Goal: Information Seeking & Learning: Find specific fact

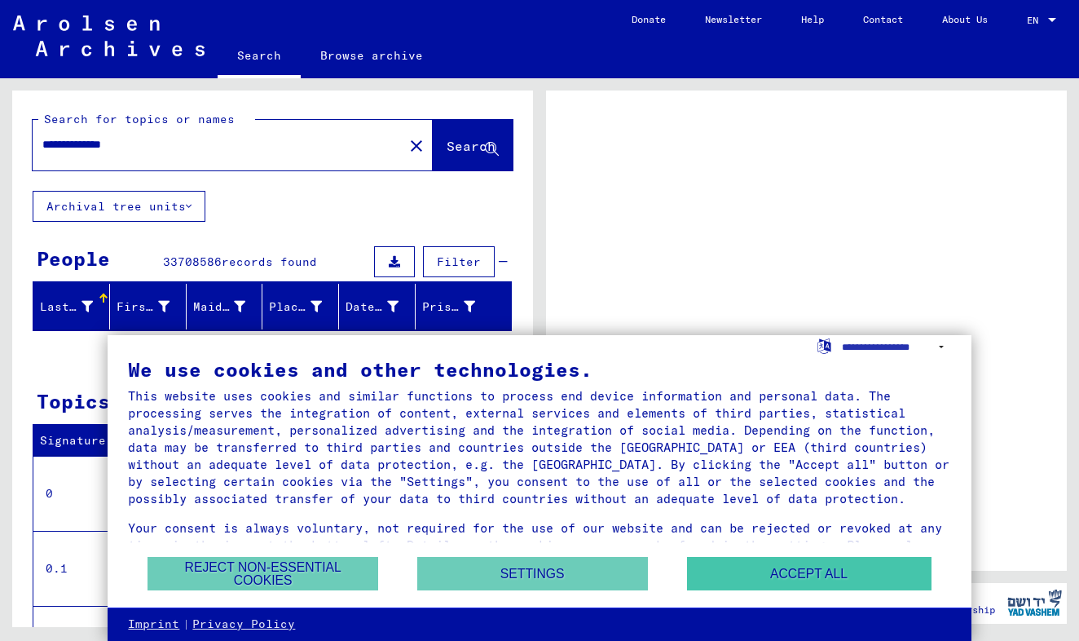
click at [731, 563] on button "Accept all" at bounding box center [809, 573] width 245 height 33
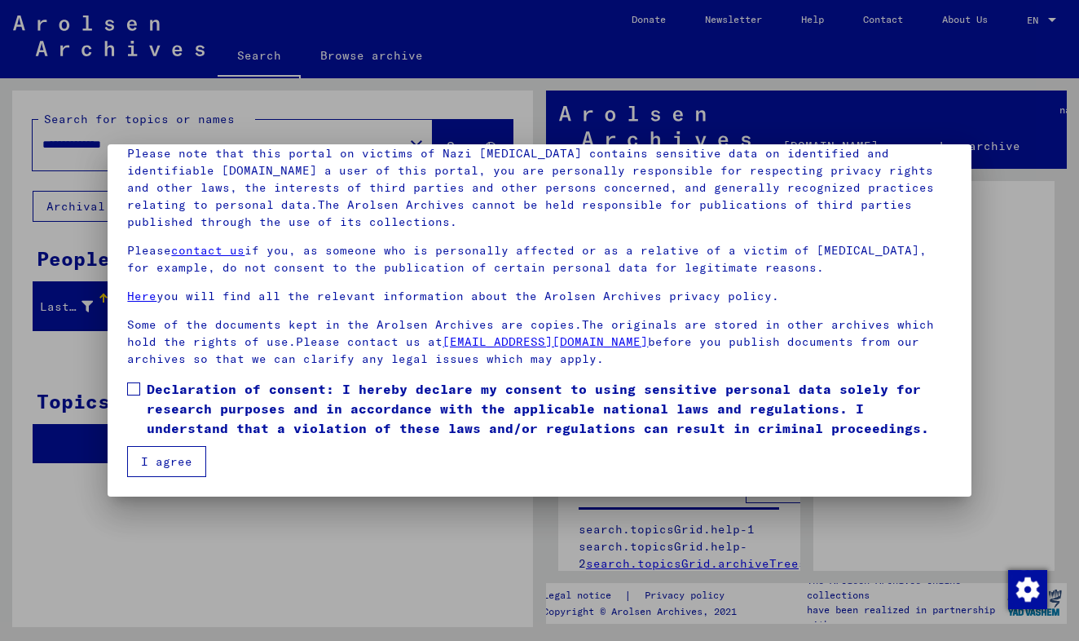
click at [134, 385] on span at bounding box center [133, 388] width 13 height 13
click at [173, 461] on button "I agree" at bounding box center [166, 461] width 79 height 31
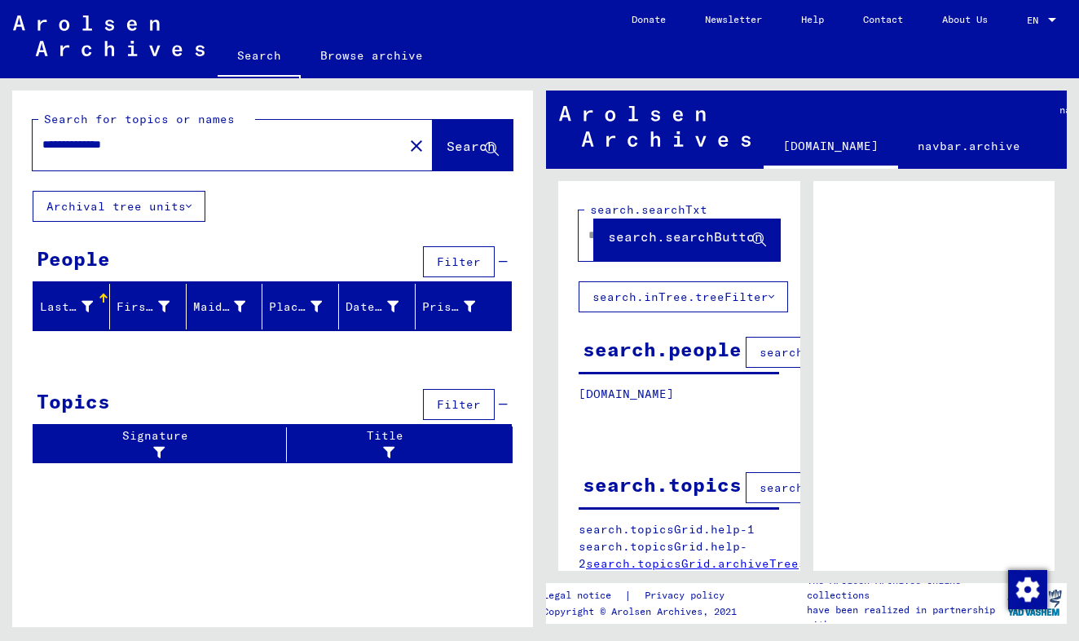
drag, startPoint x: 42, startPoint y: 145, endPoint x: 152, endPoint y: 149, distance: 110.1
click at [152, 149] on input "**********" at bounding box center [217, 144] width 351 height 17
type input "********"
click at [459, 148] on span "Search" at bounding box center [471, 146] width 49 height 16
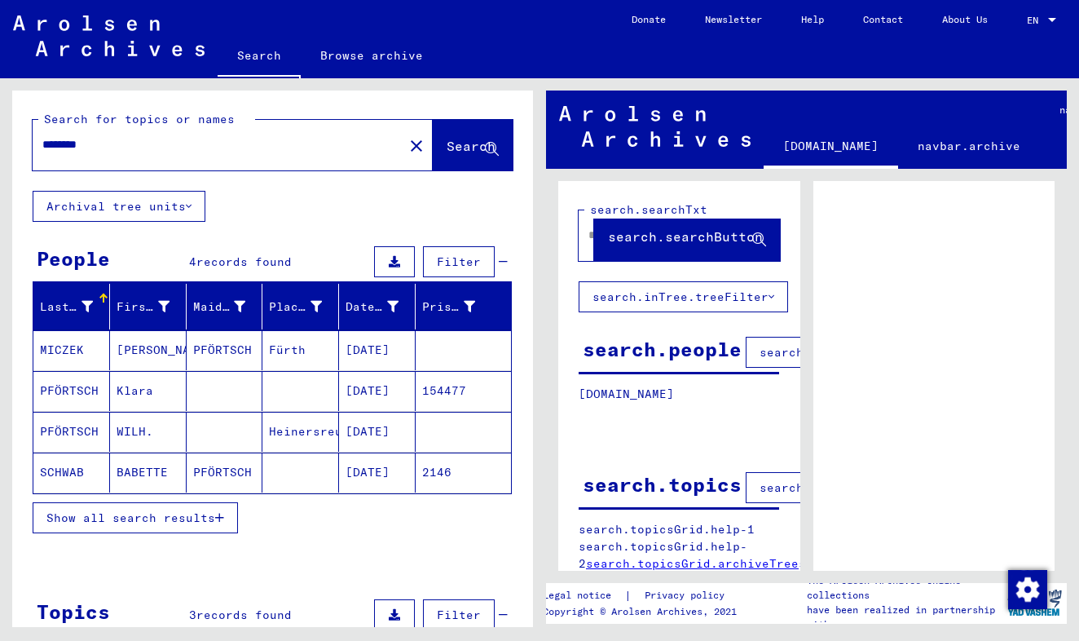
click at [85, 391] on mat-cell "PFÖRTSCH" at bounding box center [71, 391] width 77 height 40
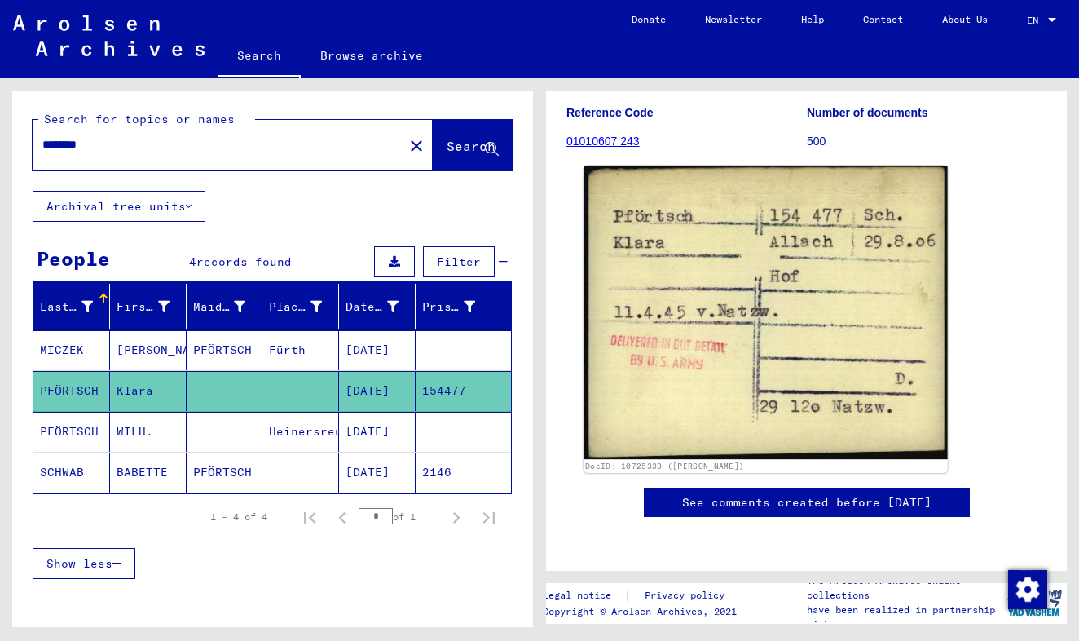
scroll to position [214, 0]
click at [710, 351] on img at bounding box center [766, 311] width 364 height 293
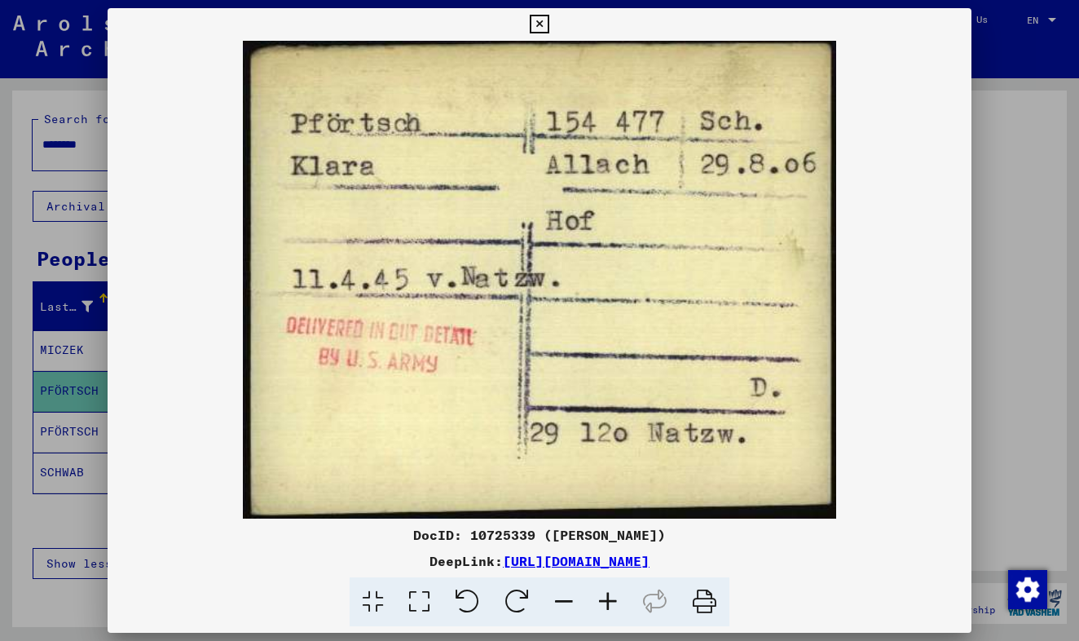
click at [86, 522] on div at bounding box center [539, 320] width 1079 height 641
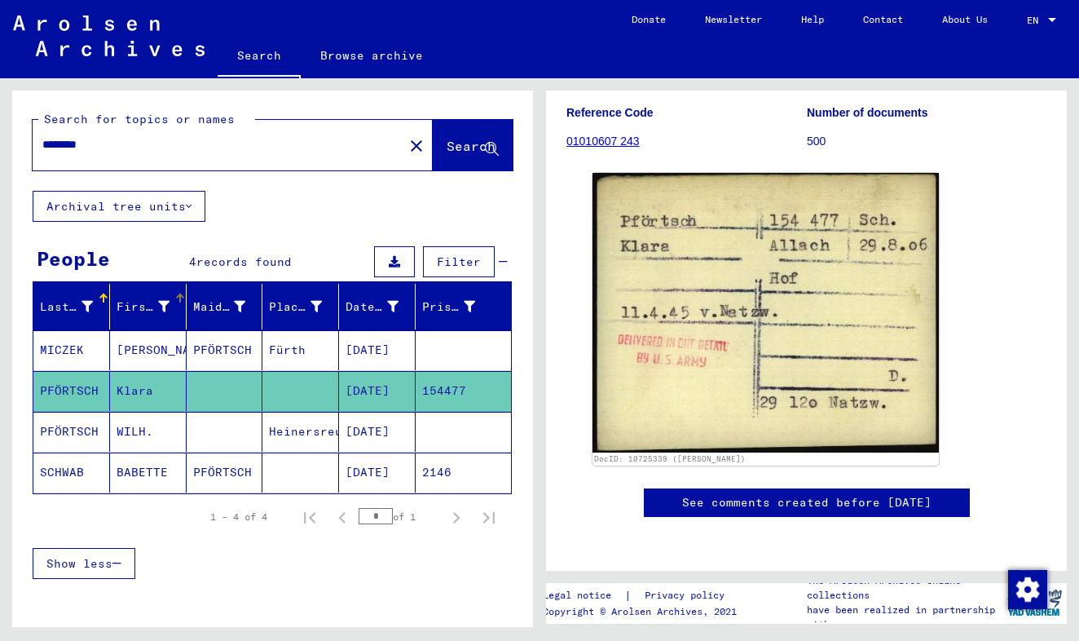
click at [161, 302] on icon at bounding box center [163, 306] width 11 height 11
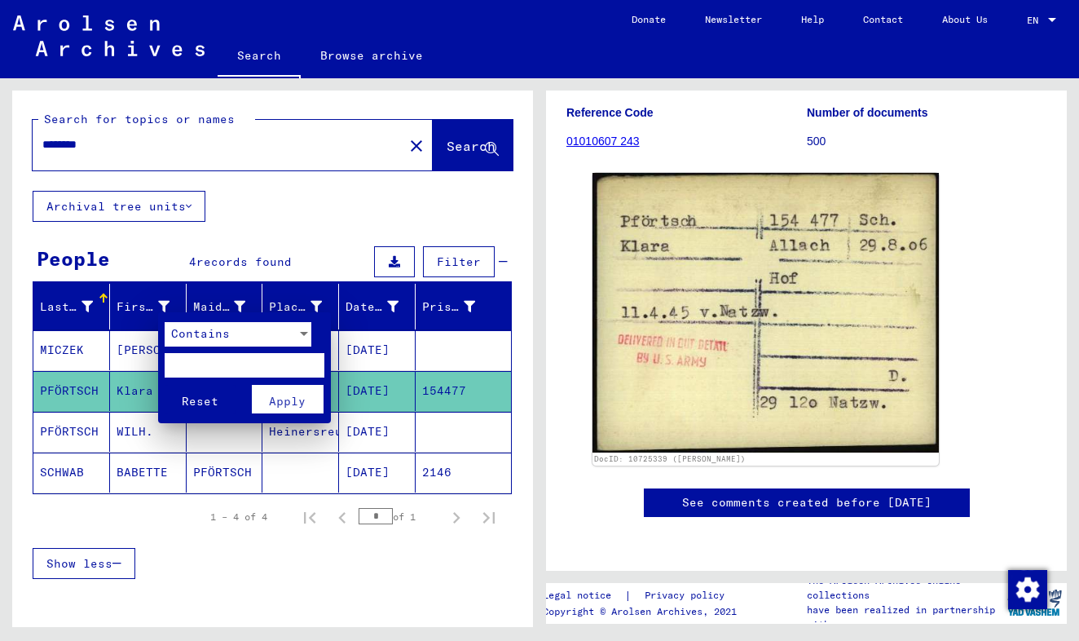
click at [179, 361] on input "text" at bounding box center [245, 365] width 160 height 24
type input "*****"
click at [279, 401] on span "Apply" at bounding box center [287, 401] width 37 height 15
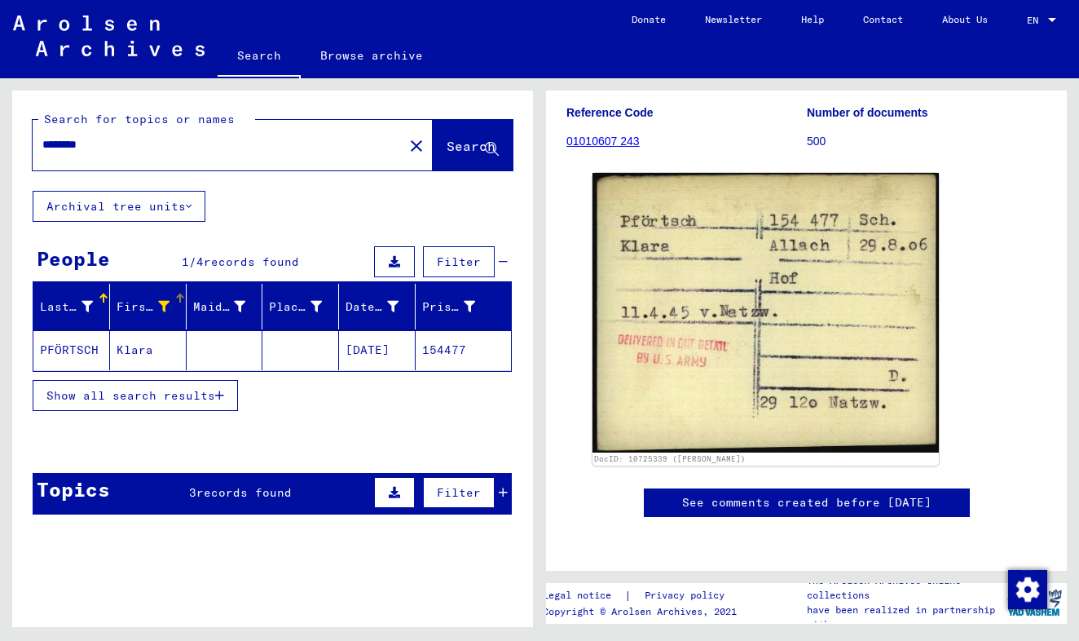
click at [166, 391] on span "Show all search results" at bounding box center [130, 395] width 169 height 15
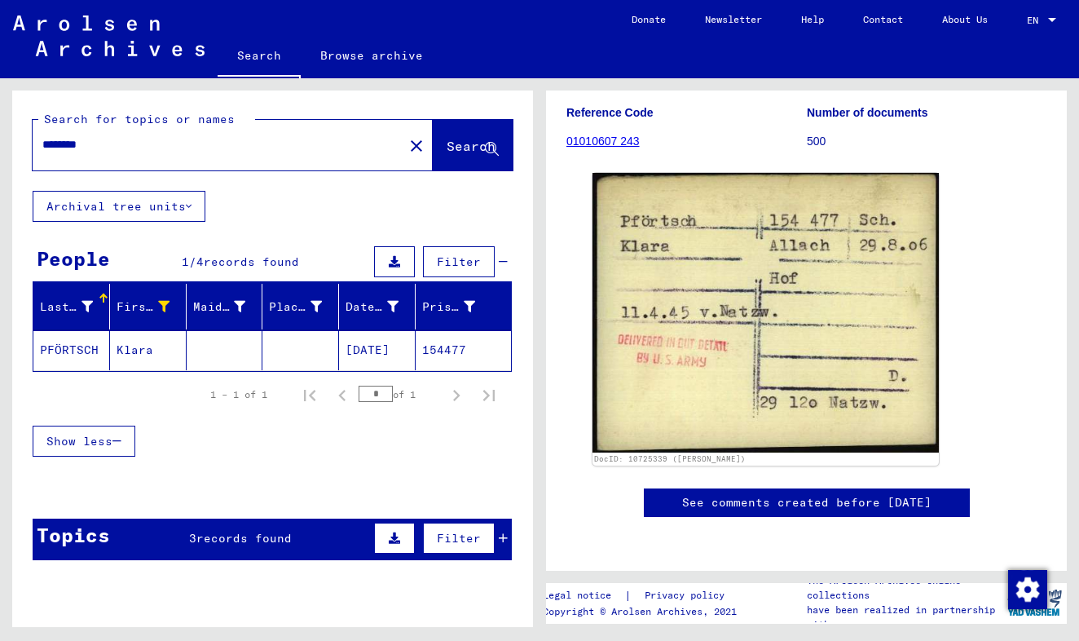
click at [122, 345] on mat-cell "Klara" at bounding box center [148, 350] width 77 height 40
